Goal: Find specific page/section: Find specific page/section

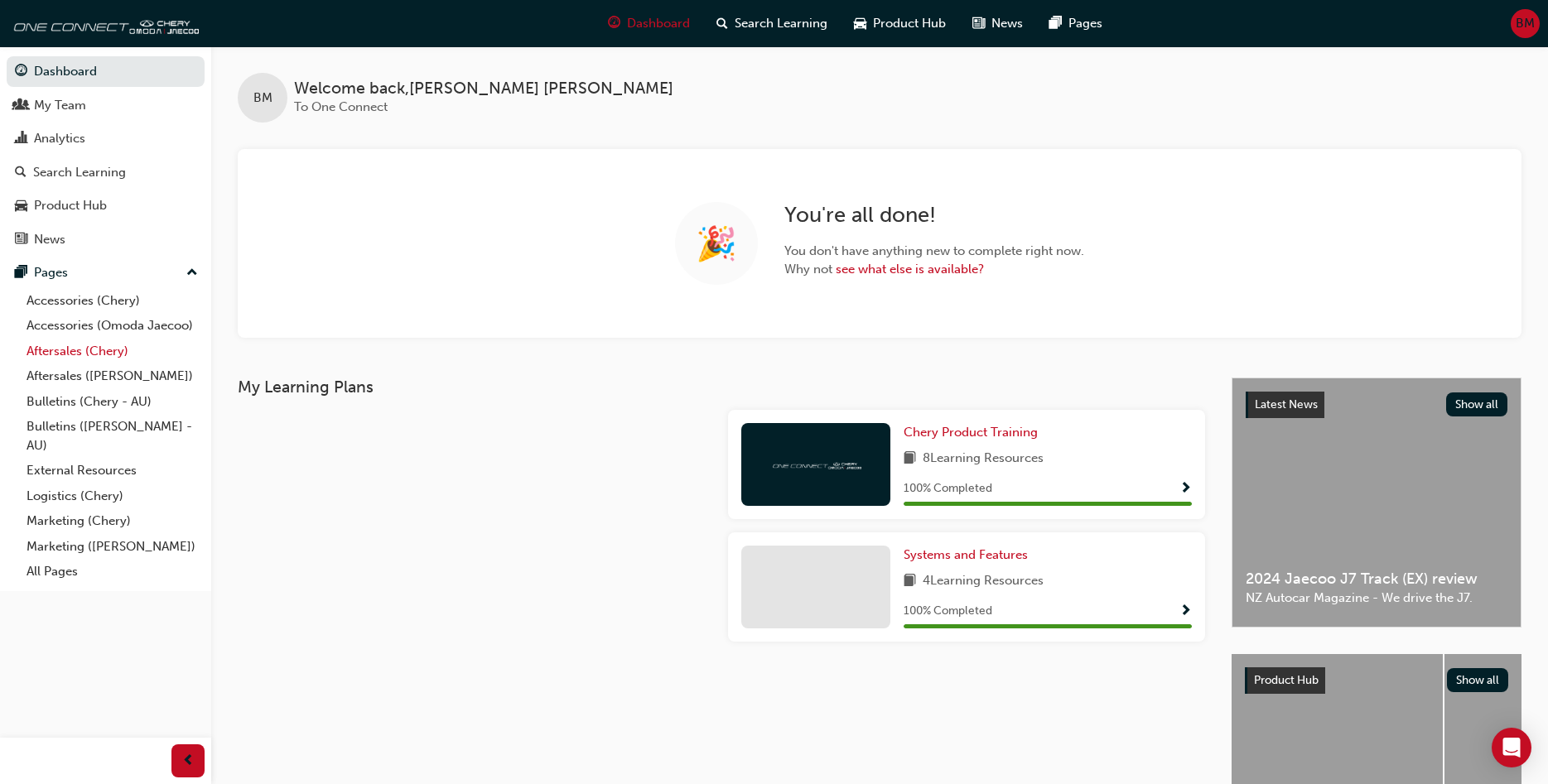
click at [77, 355] on link "Aftersales (Chery)" at bounding box center [112, 351] width 185 height 26
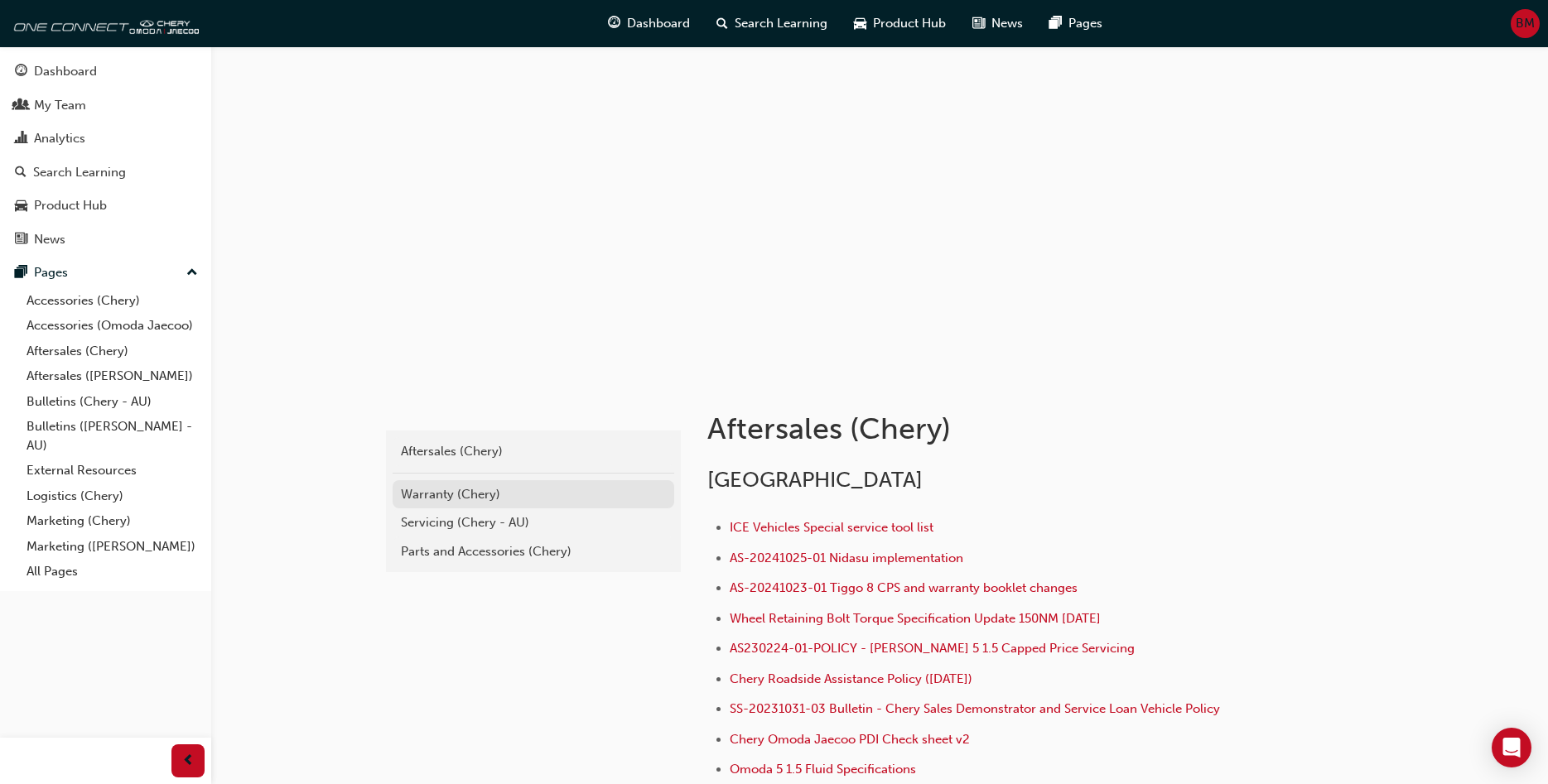
click at [440, 490] on div "Warranty (Chery)" at bounding box center [533, 494] width 265 height 19
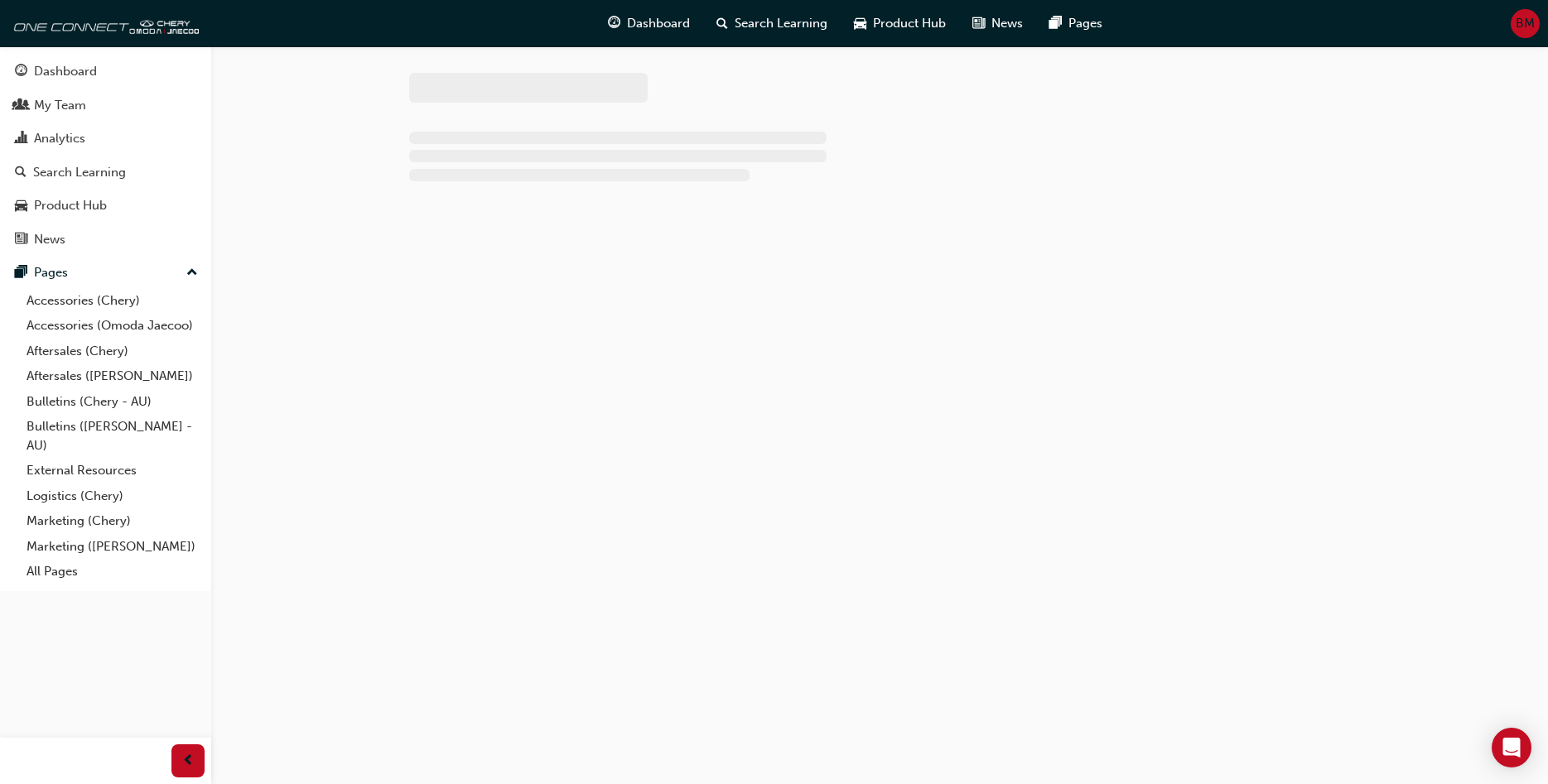
click at [440, 490] on div at bounding box center [774, 392] width 1548 height 784
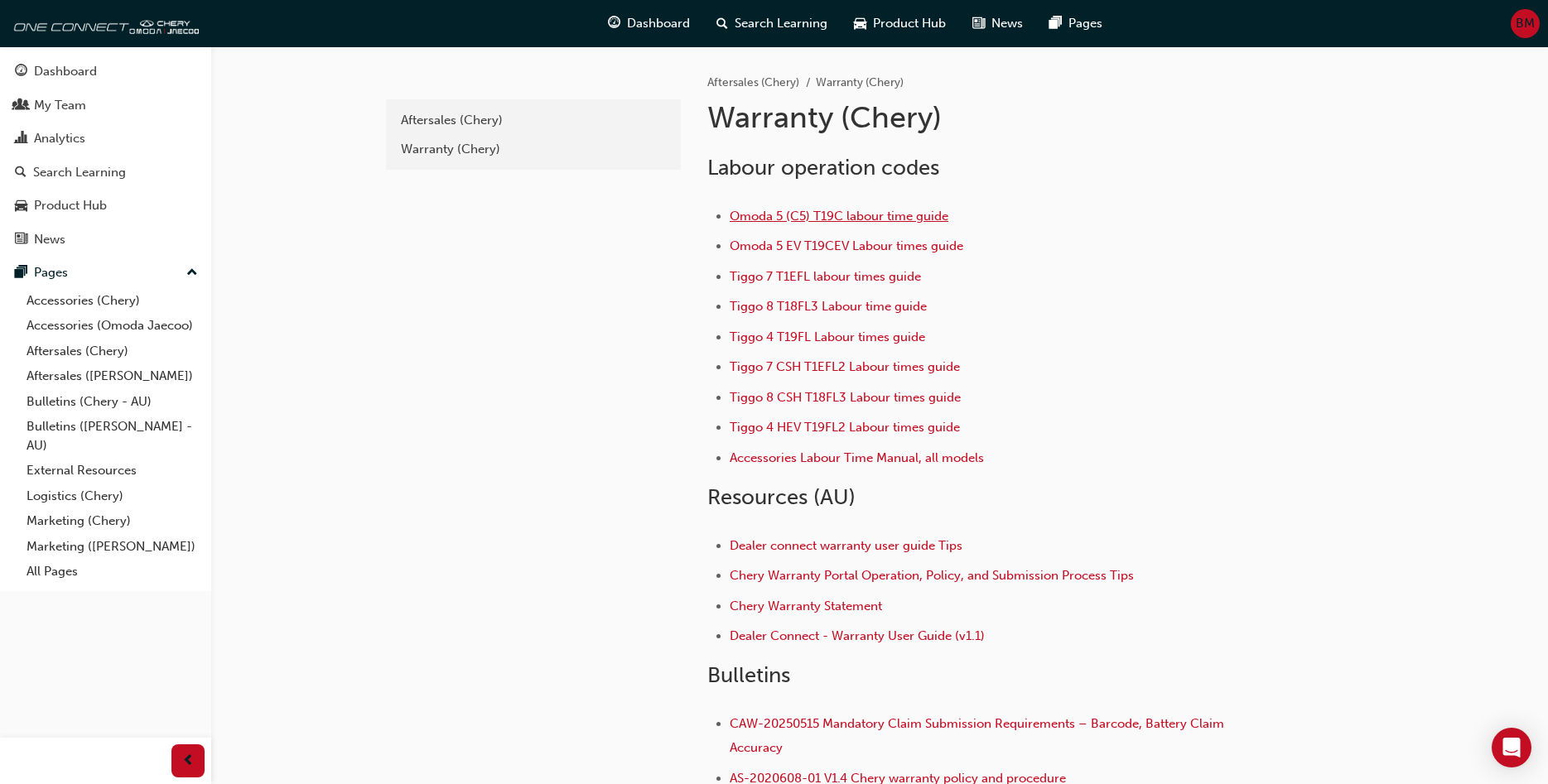
click at [826, 214] on span "Omoda 5 (C5) T19C labour time guide" at bounding box center [839, 216] width 219 height 15
